Goal: Transaction & Acquisition: Download file/media

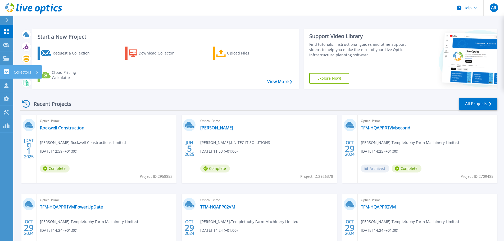
click at [21, 71] on p "Collectors" at bounding box center [22, 72] width 17 height 14
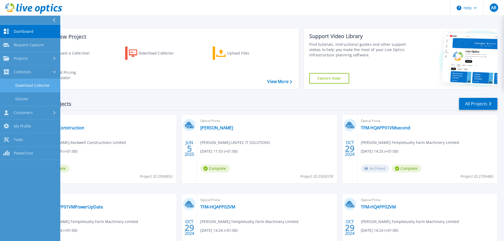
click at [23, 88] on link "Download Collector" at bounding box center [30, 86] width 60 height 14
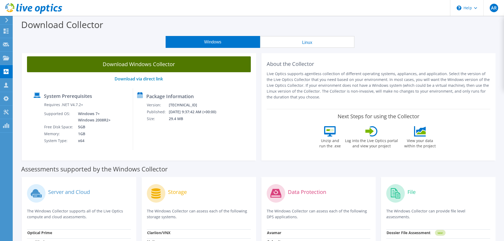
click at [138, 66] on link "Download Windows Collector" at bounding box center [139, 64] width 224 height 16
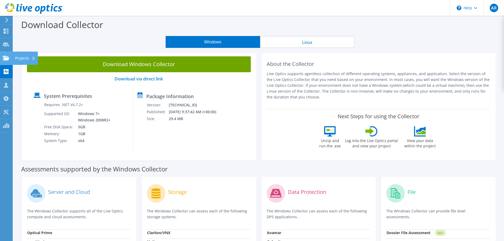
click at [4, 58] on use at bounding box center [6, 58] width 6 height 5
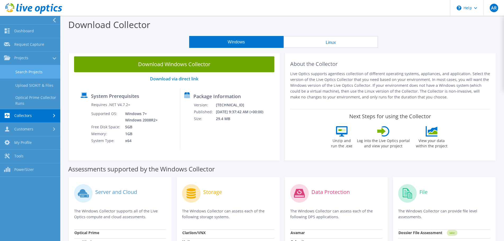
click at [15, 70] on link "Search Projects" at bounding box center [30, 72] width 60 height 14
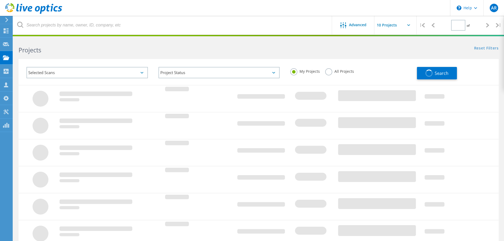
type input "1"
